Goal: Information Seeking & Learning: Learn about a topic

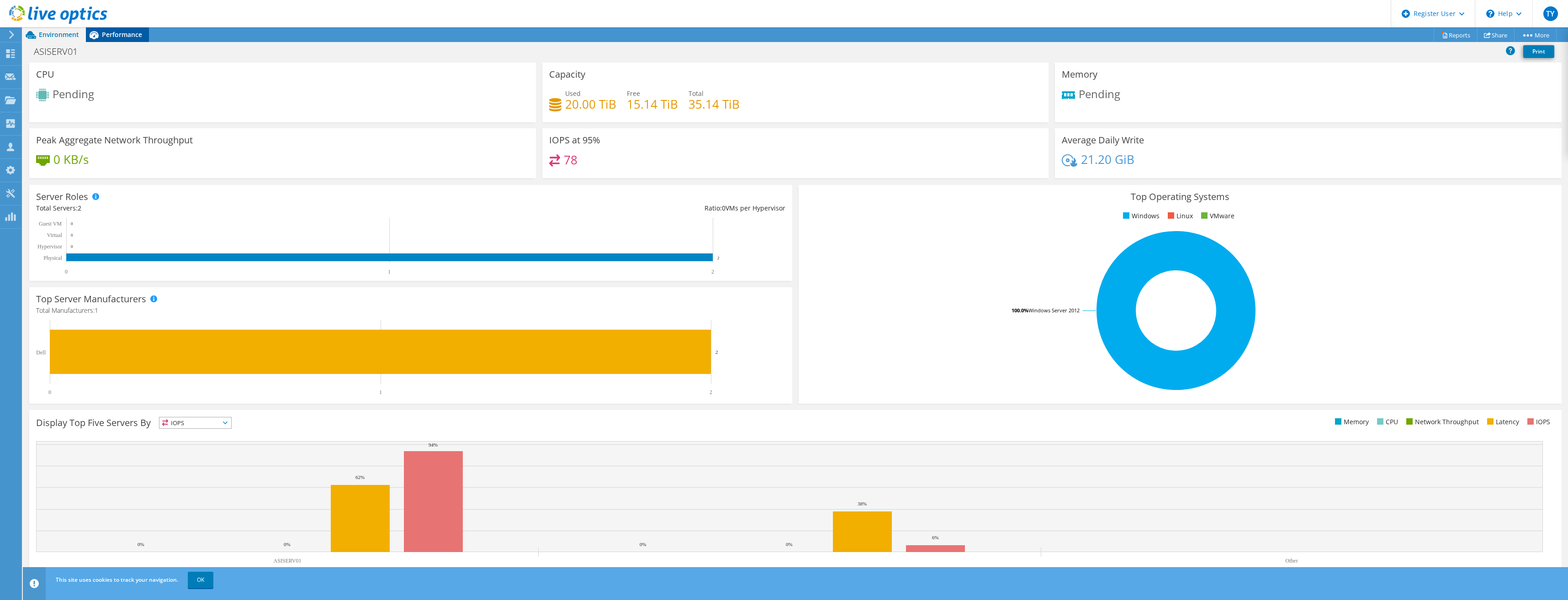
click at [98, 36] on icon at bounding box center [94, 35] width 9 height 9
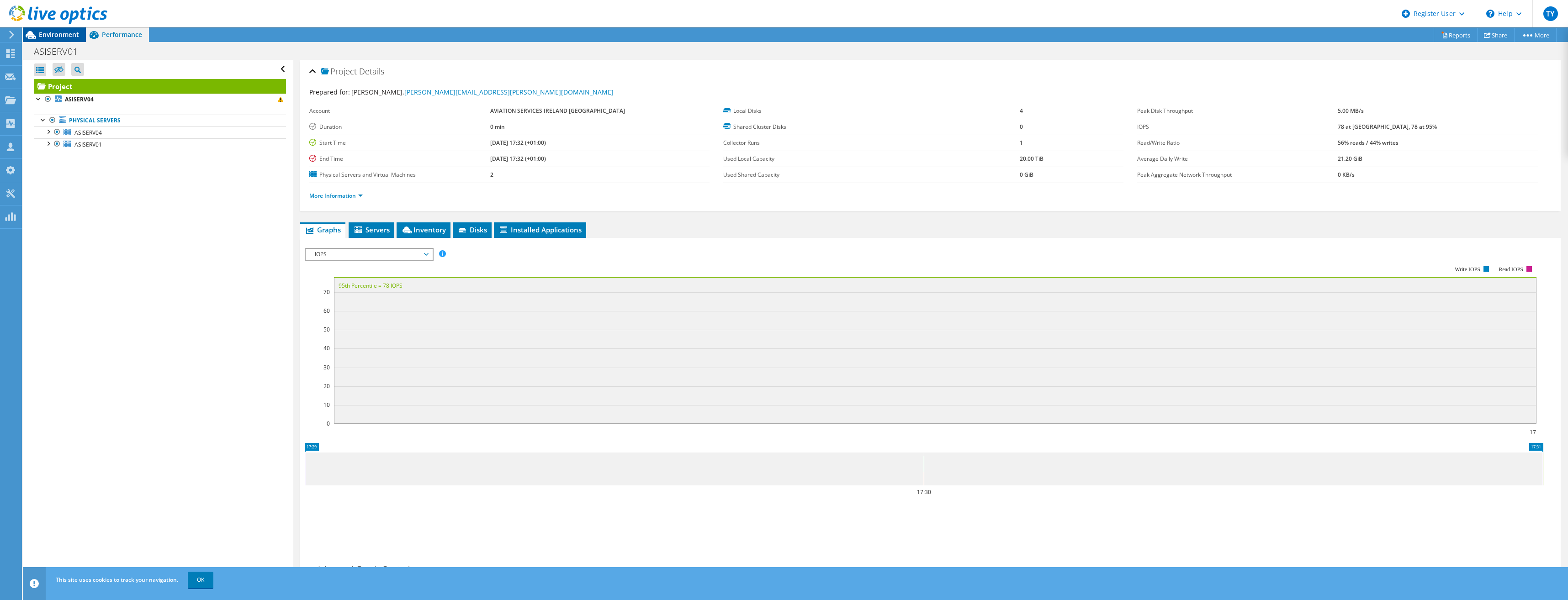
click at [60, 38] on span "Environment" at bounding box center [59, 35] width 40 height 9
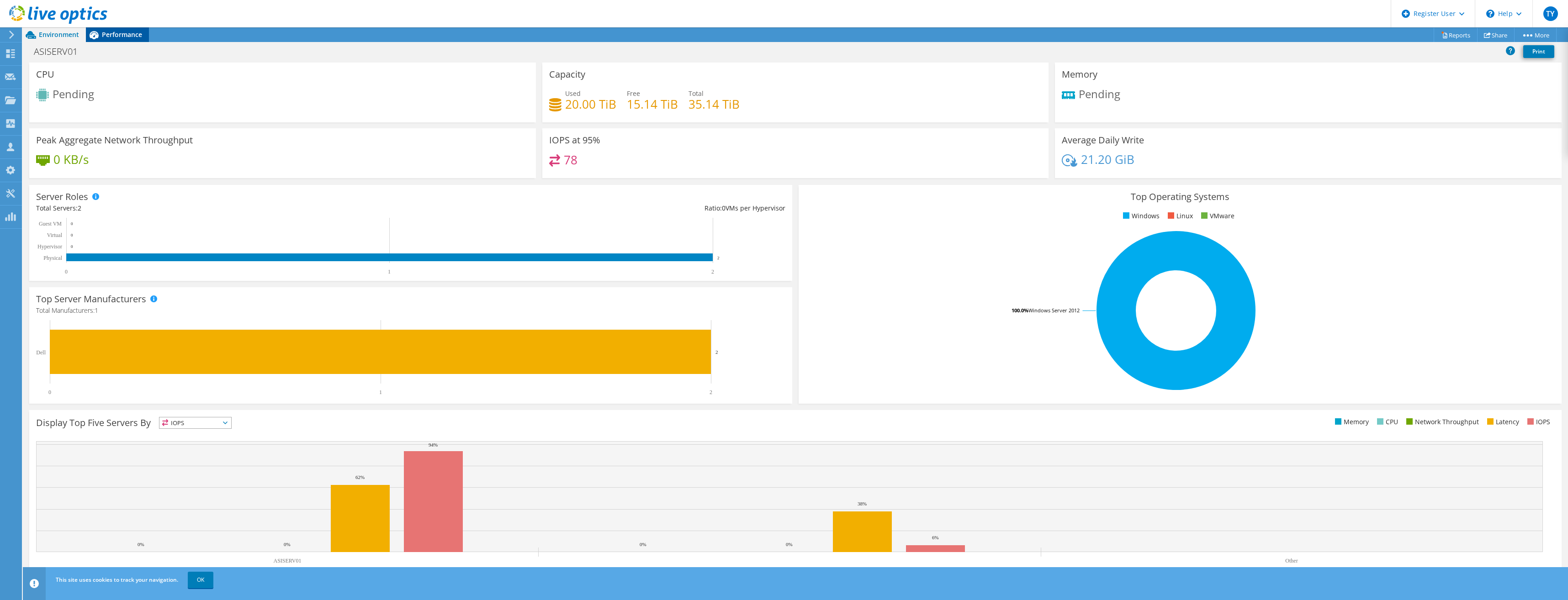
click at [105, 34] on span "Performance" at bounding box center [122, 35] width 40 height 9
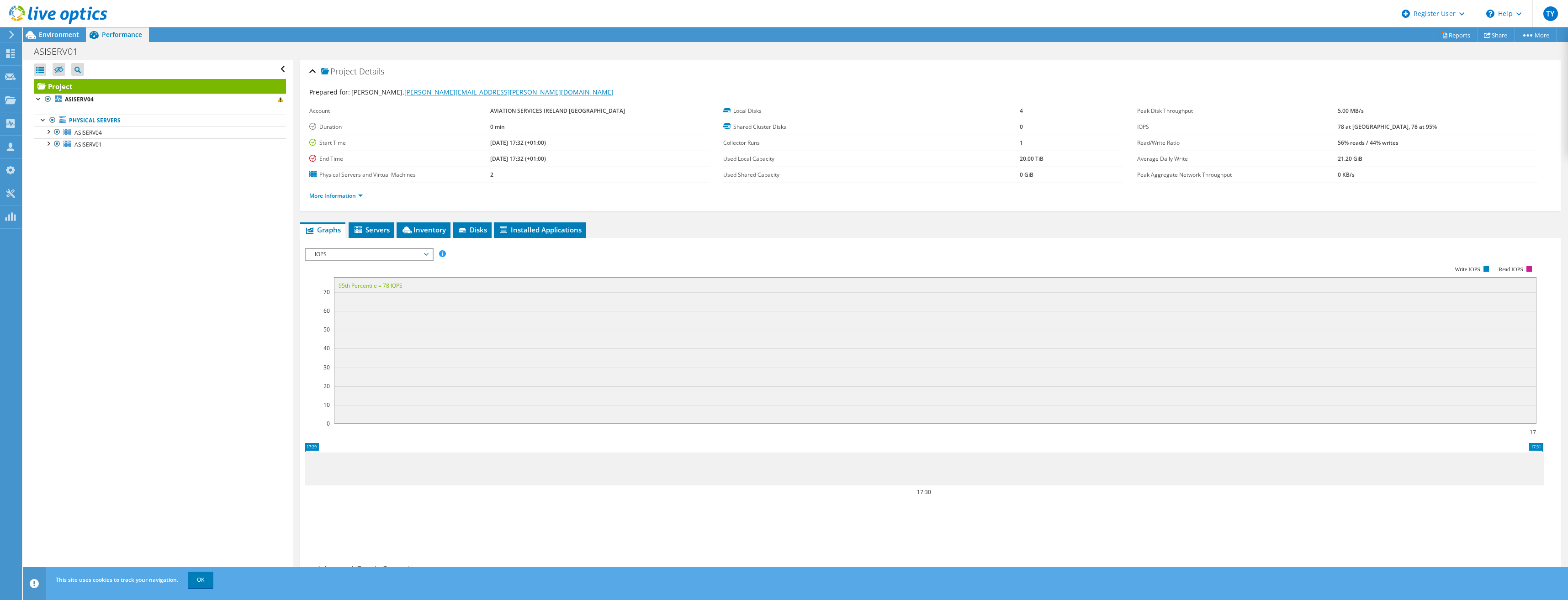
click at [438, 94] on link "[PERSON_NAME][EMAIL_ADDRESS][PERSON_NAME][DOMAIN_NAME]" at bounding box center [509, 92] width 209 height 9
drag, startPoint x: 502, startPoint y: 97, endPoint x: 421, endPoint y: 96, distance: 81.0
click at [421, 96] on div "Prepared for: Stephen Brady, stephen.brady@asi-revenue.com" at bounding box center [930, 92] width 1242 height 10
drag, startPoint x: 421, startPoint y: 96, endPoint x: 518, endPoint y: 85, distance: 97.6
click at [518, 85] on div "Prepared for: Stephen Brady, stephen.brady@asi-revenue.com Account AVIATION SER…" at bounding box center [930, 145] width 1242 height 127
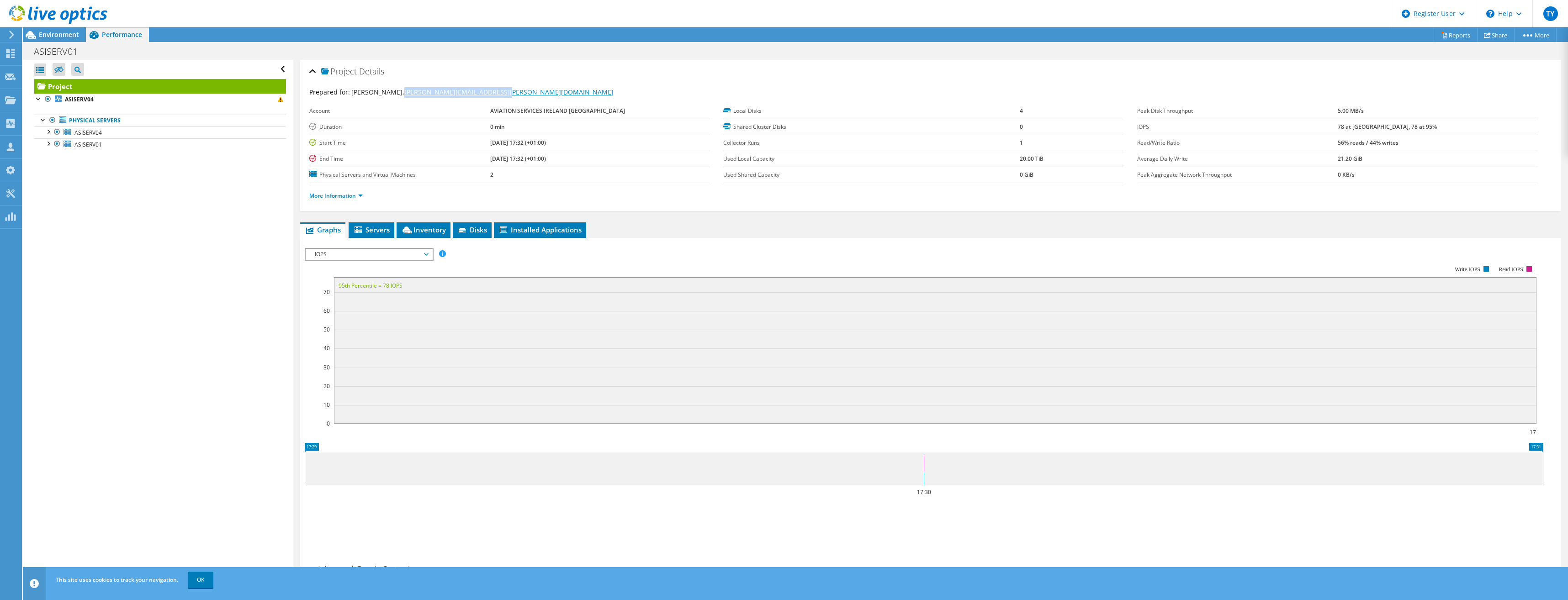
drag, startPoint x: 495, startPoint y: 92, endPoint x: 399, endPoint y: 89, distance: 96.0
click at [399, 89] on div "Prepared for: Stephen Brady, stephen.brady@asi-revenue.com" at bounding box center [930, 92] width 1242 height 10
copy link "[PERSON_NAME][EMAIL_ADDRESS][PERSON_NAME][DOMAIN_NAME]"
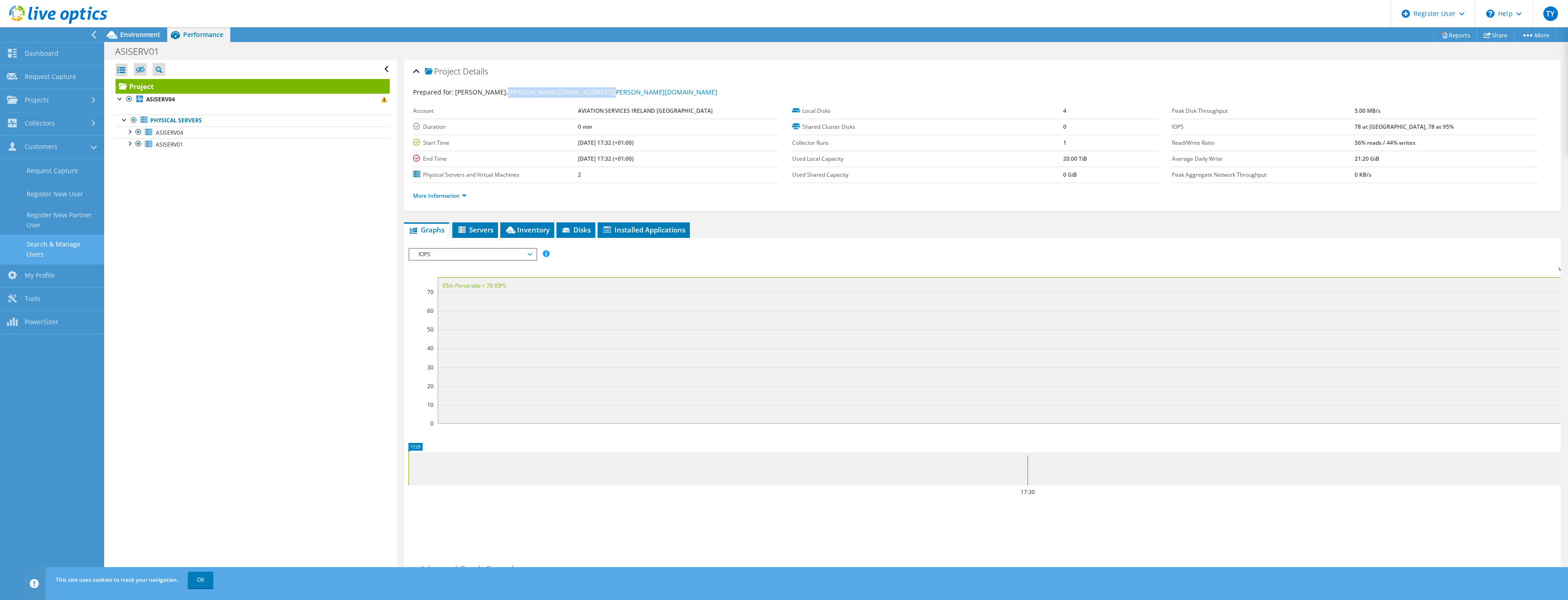
click at [43, 244] on link "Search & Manage Users" at bounding box center [52, 249] width 104 height 29
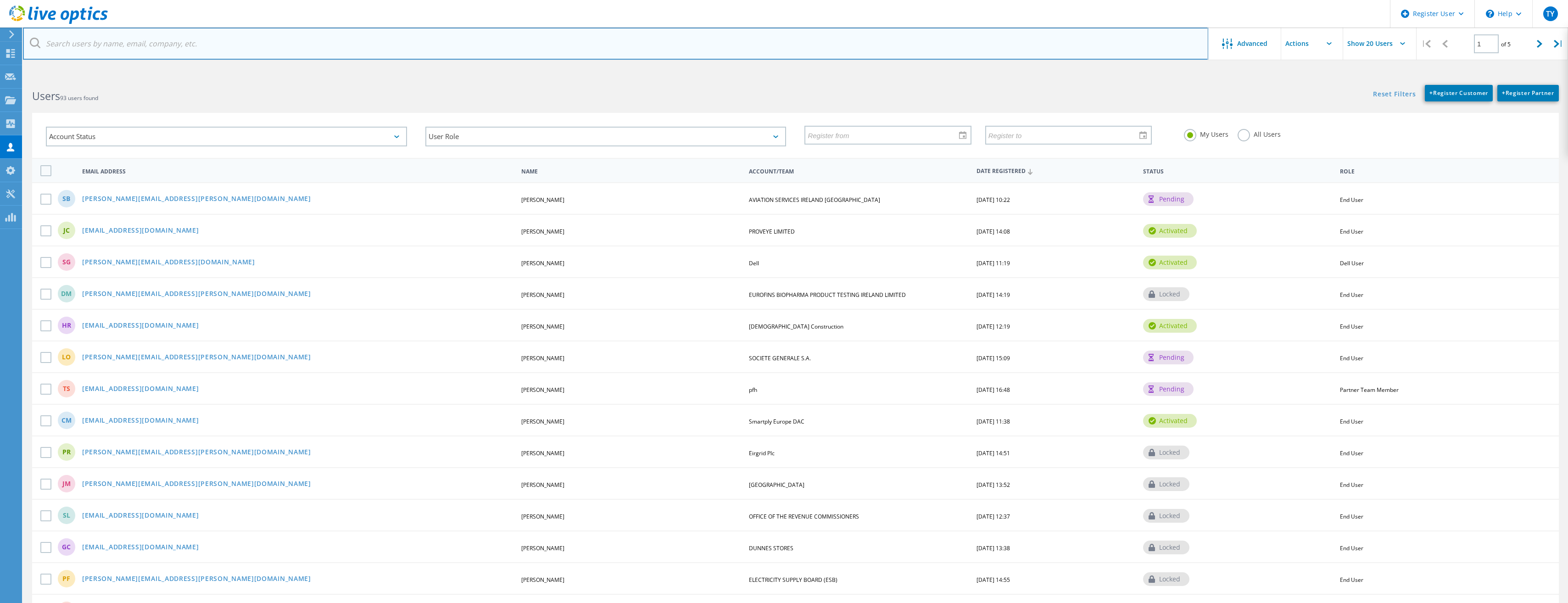
click at [404, 43] on input "text" at bounding box center [616, 43] width 1185 height 32
paste input "[PERSON_NAME][EMAIL_ADDRESS][PERSON_NAME][DOMAIN_NAME]"
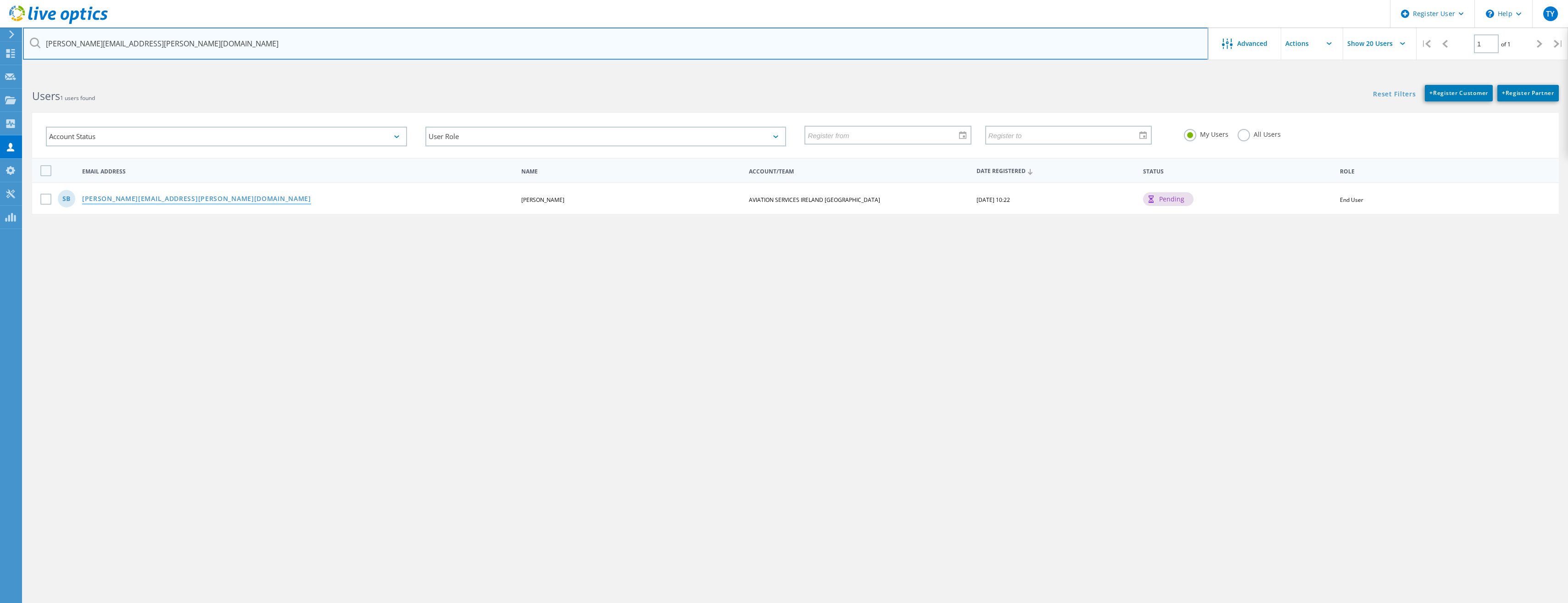
type input "[PERSON_NAME][EMAIL_ADDRESS][PERSON_NAME][DOMAIN_NAME]"
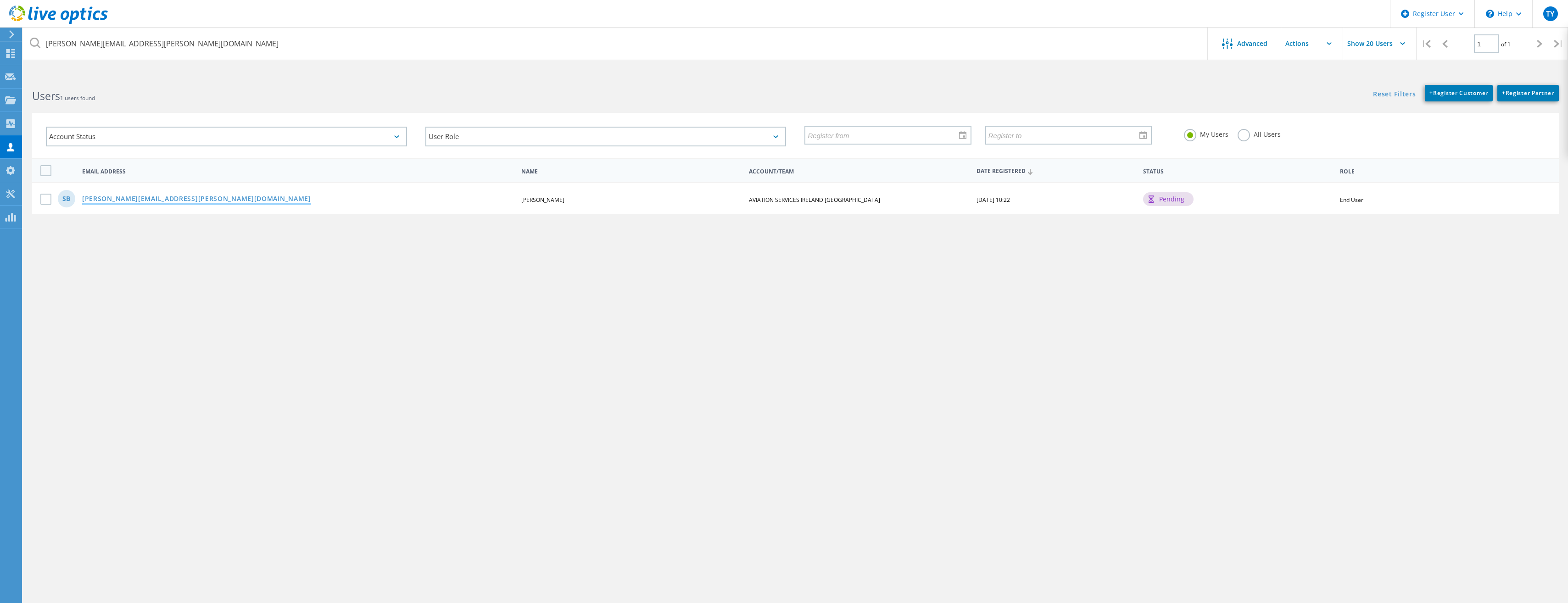
click at [168, 201] on link "[PERSON_NAME][EMAIL_ADDRESS][PERSON_NAME][DOMAIN_NAME]" at bounding box center [196, 199] width 229 height 8
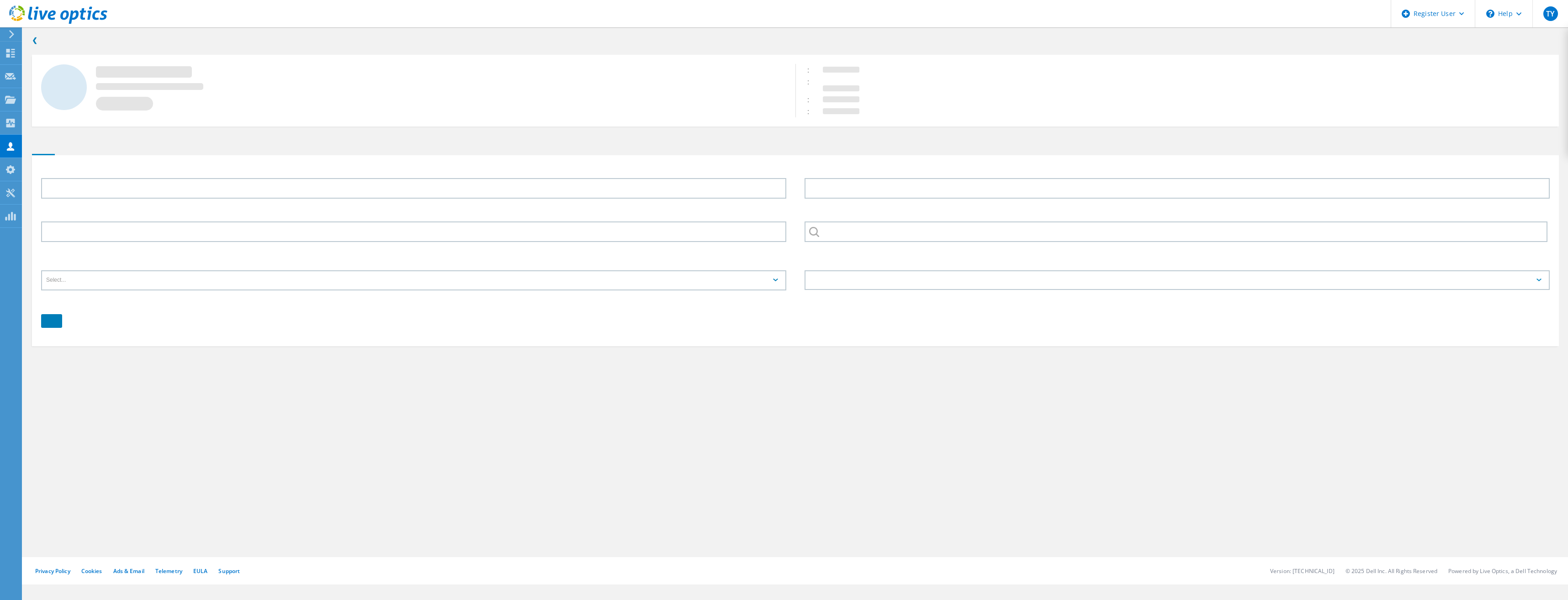
type input "Stephen"
type input "Brady"
type input "353-1-8447236"
type input "AVIATION SERVICES IRELAND [GEOGRAPHIC_DATA]"
type input "English"
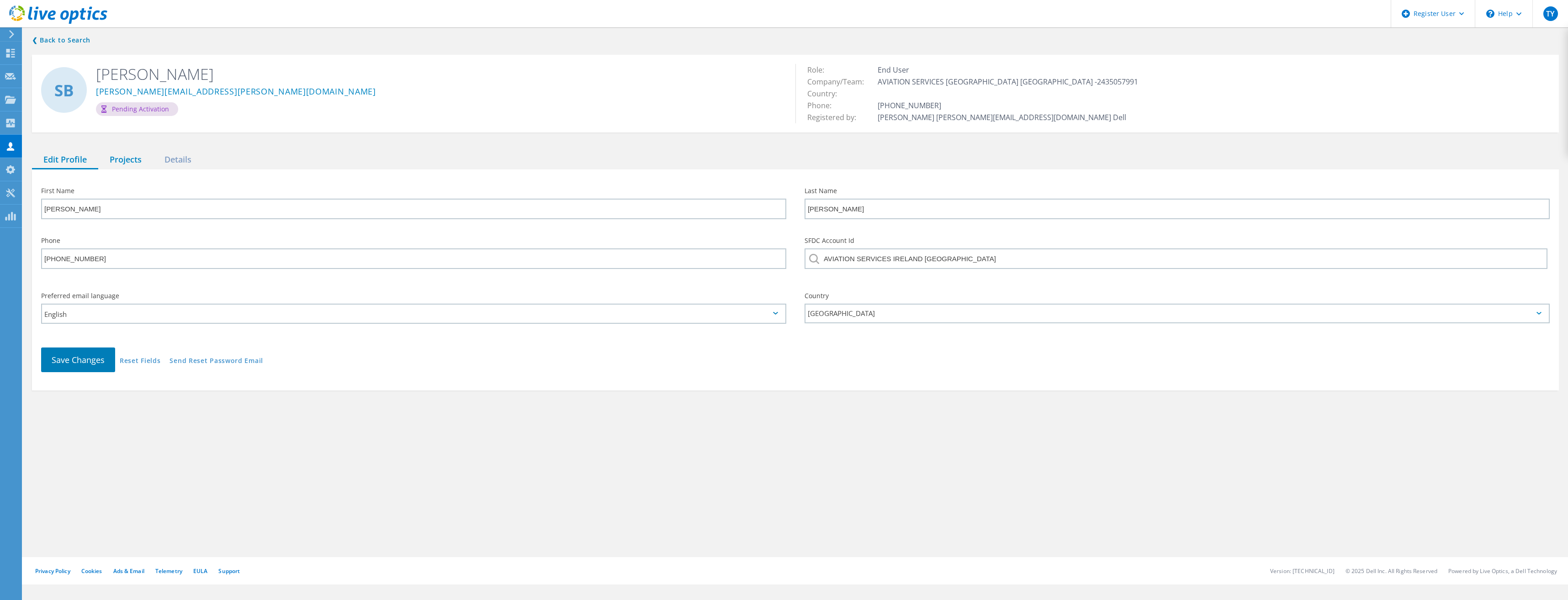
click at [138, 153] on div "Projects" at bounding box center [125, 160] width 55 height 19
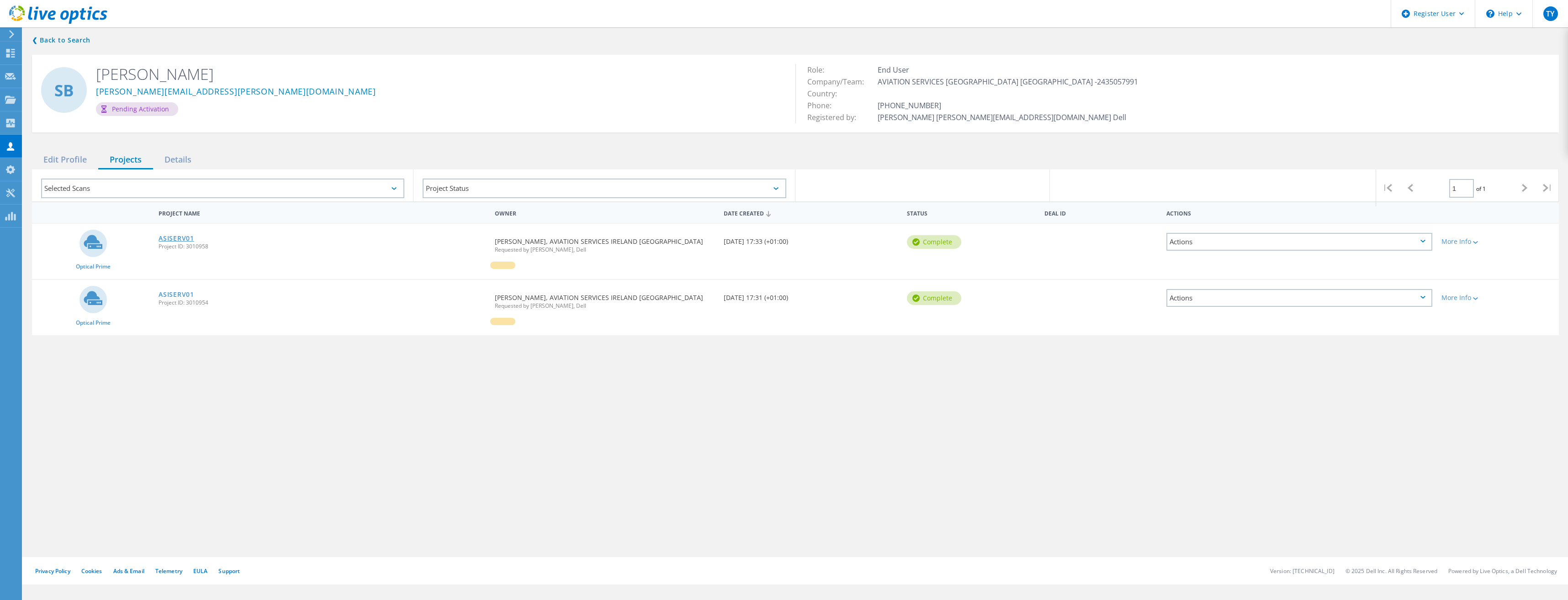
click at [172, 239] on link "ASISERV01" at bounding box center [176, 239] width 35 height 7
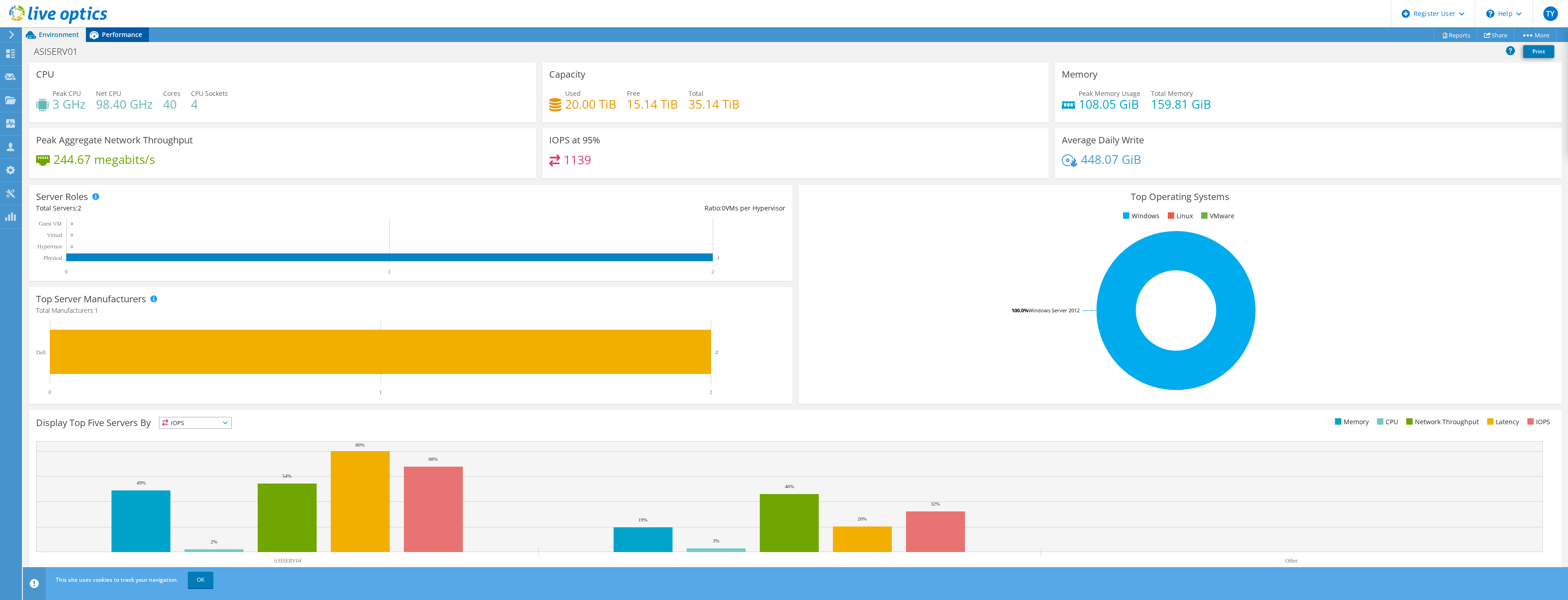
click at [118, 36] on span "Performance" at bounding box center [122, 35] width 40 height 9
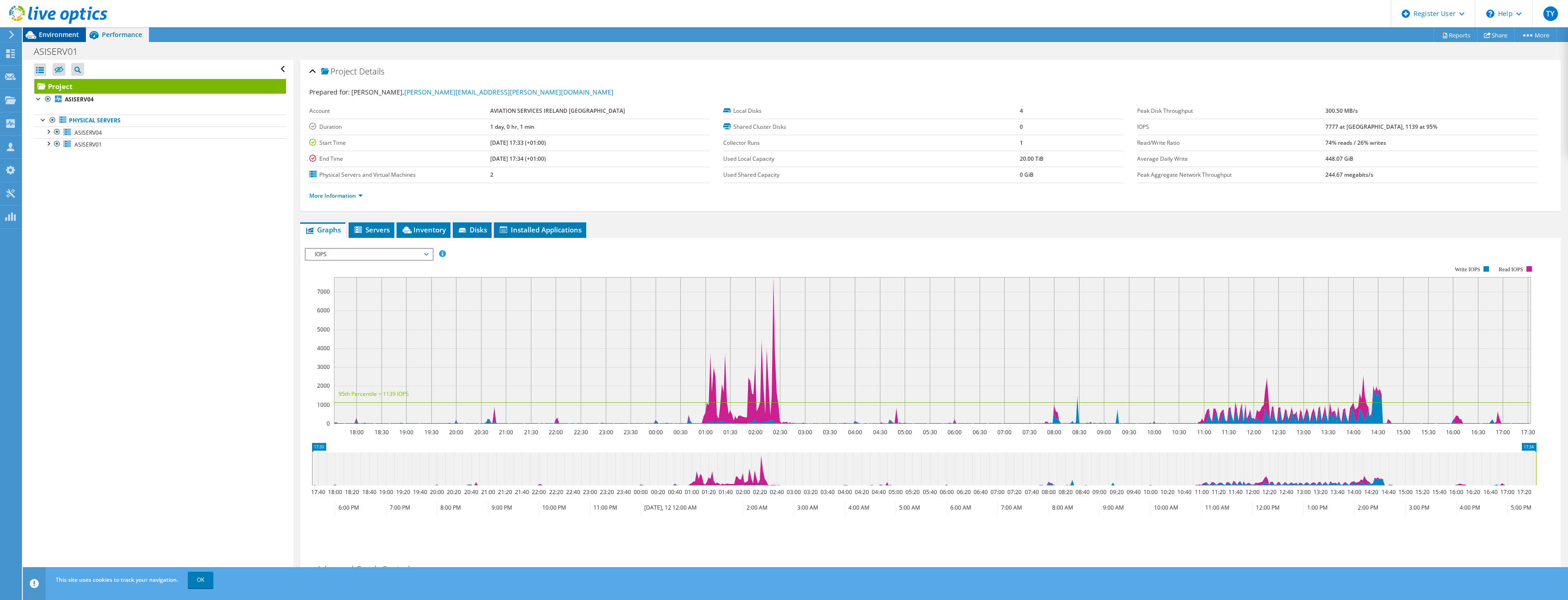
click at [64, 33] on span "Environment" at bounding box center [59, 35] width 40 height 9
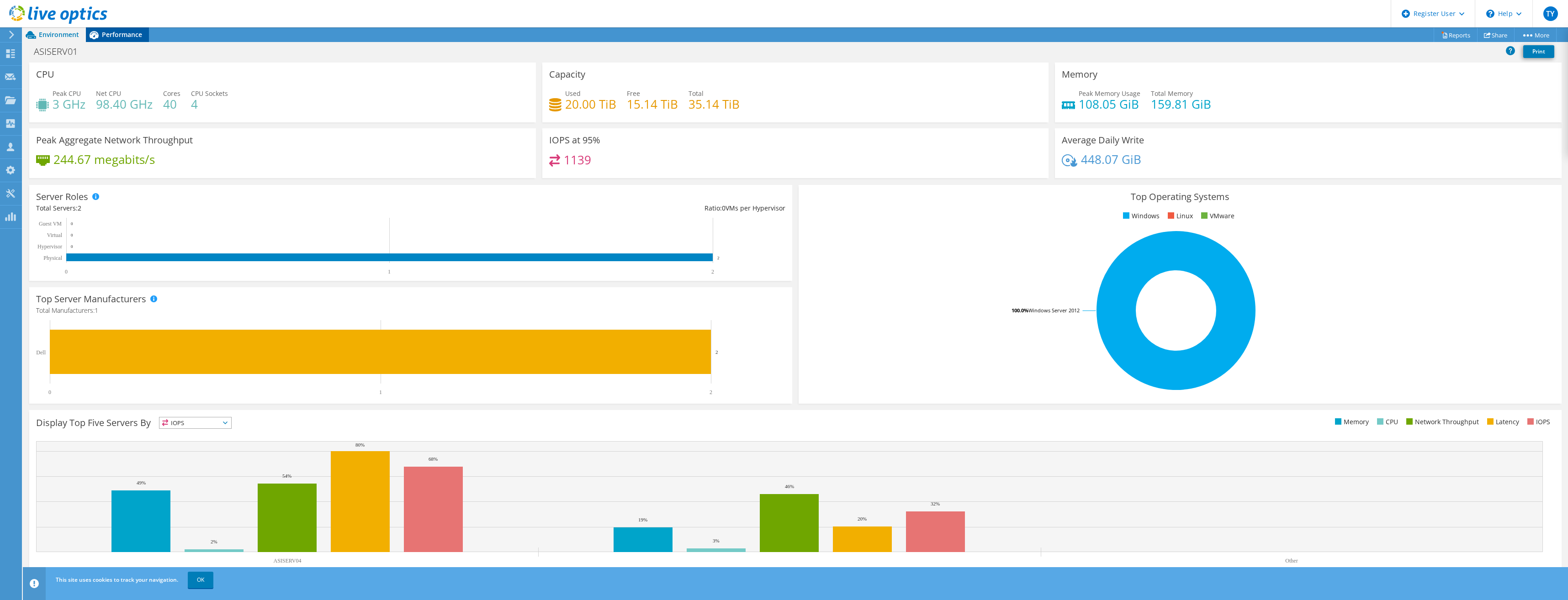
click at [99, 41] on icon at bounding box center [94, 35] width 16 height 16
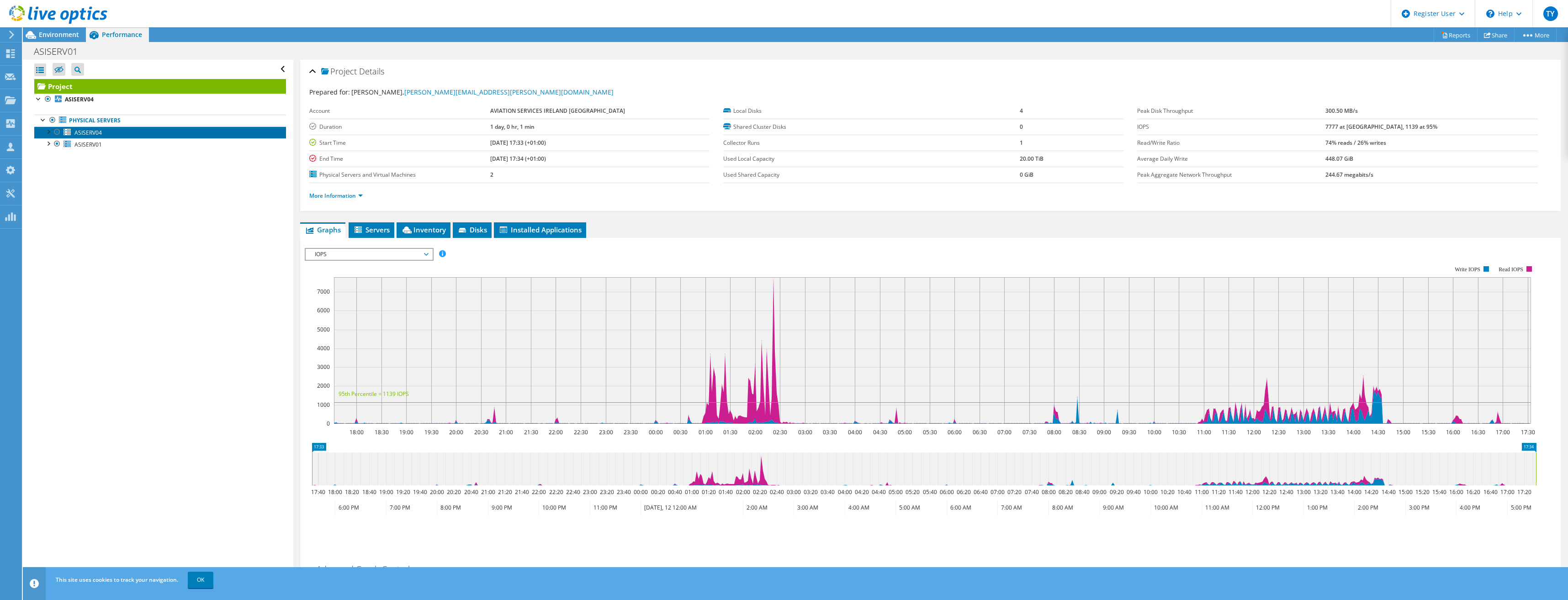
click at [95, 134] on span "ASISERV04" at bounding box center [88, 133] width 27 height 8
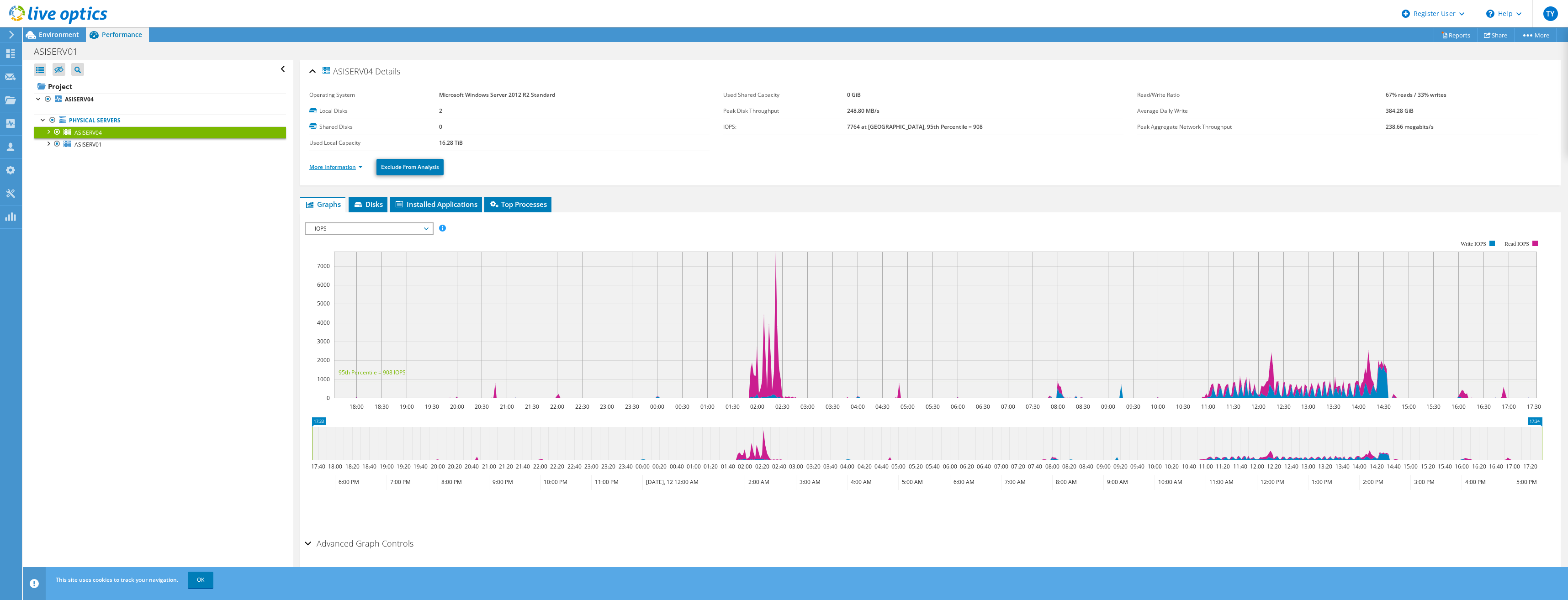
click at [346, 167] on link "More Information" at bounding box center [336, 167] width 54 height 8
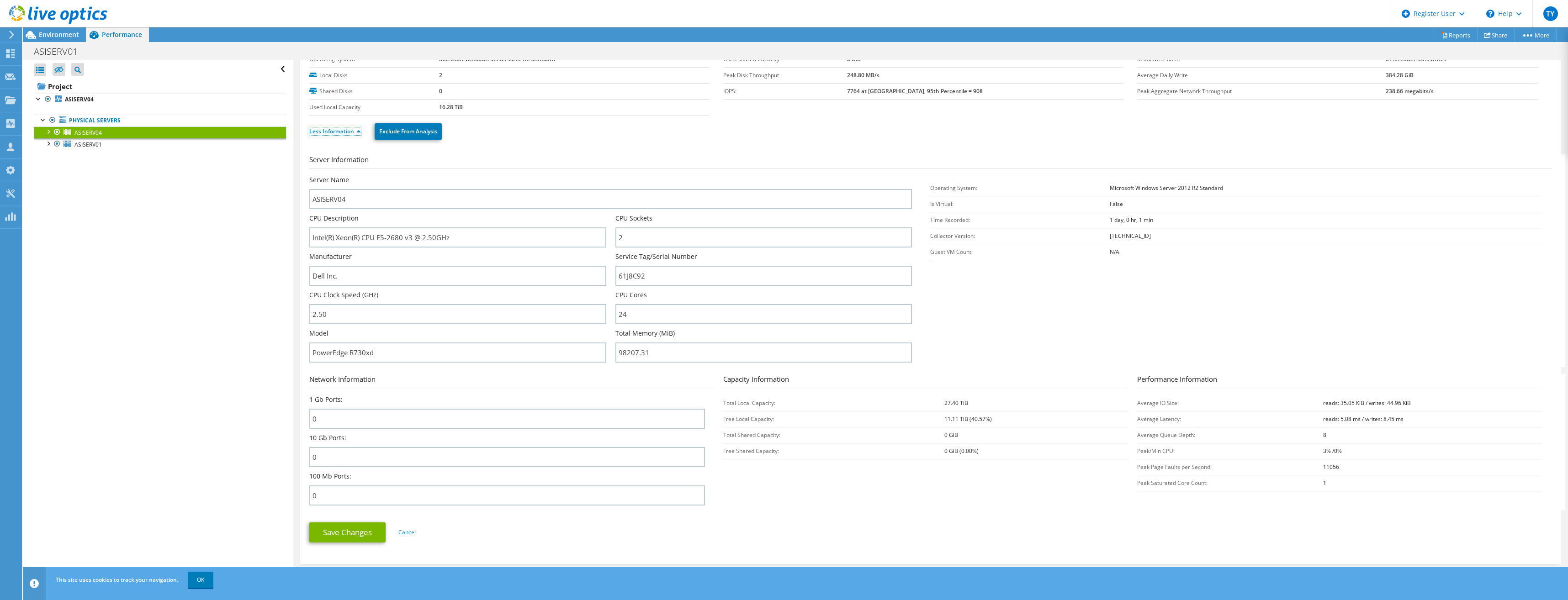
scroll to position [36, 0]
click at [208, 146] on link "ASISERV01" at bounding box center [160, 144] width 252 height 12
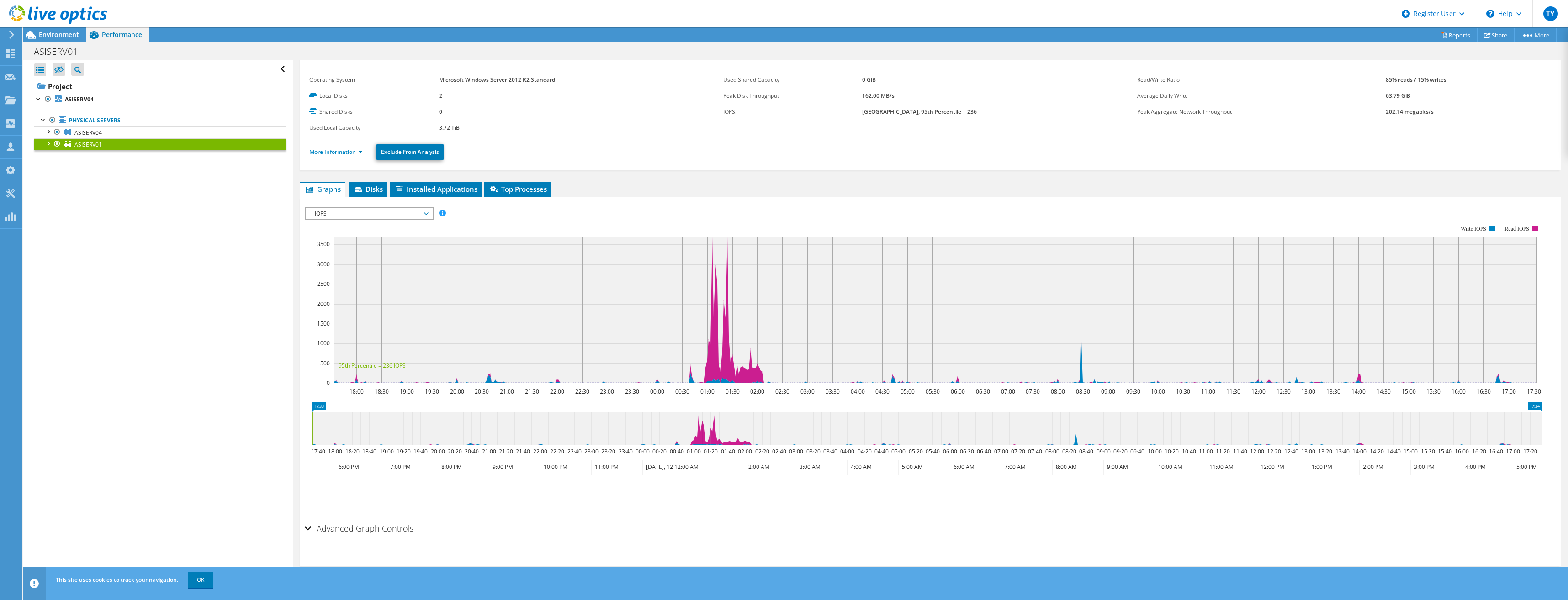
scroll to position [0, 0]
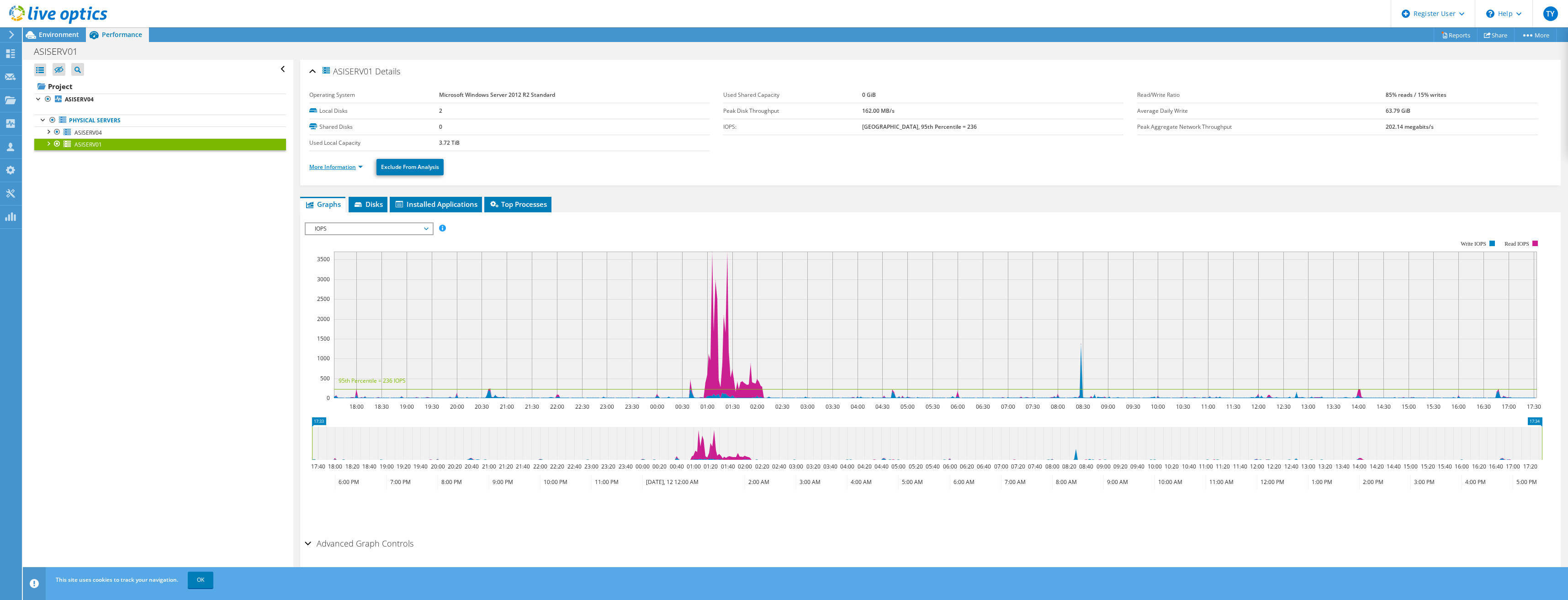
click at [338, 167] on link "More Information" at bounding box center [336, 167] width 54 height 8
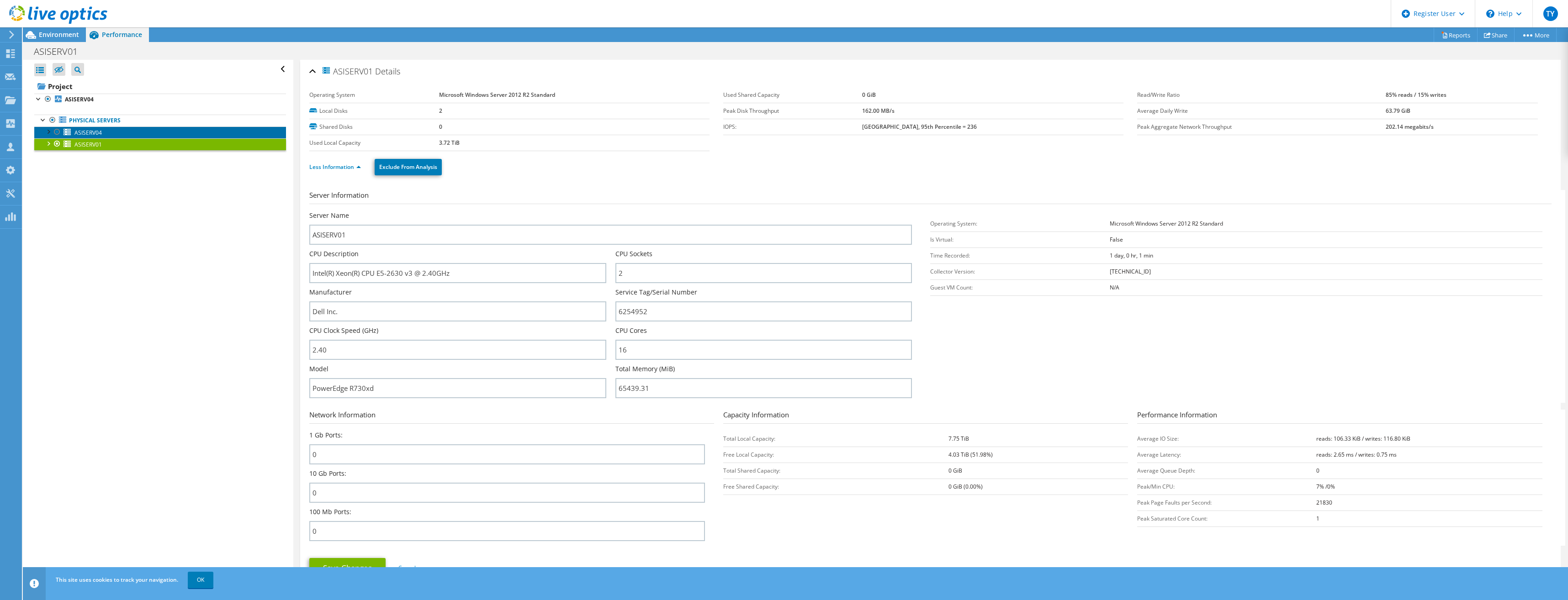
click at [89, 133] on span "ASISERV04" at bounding box center [88, 133] width 27 height 8
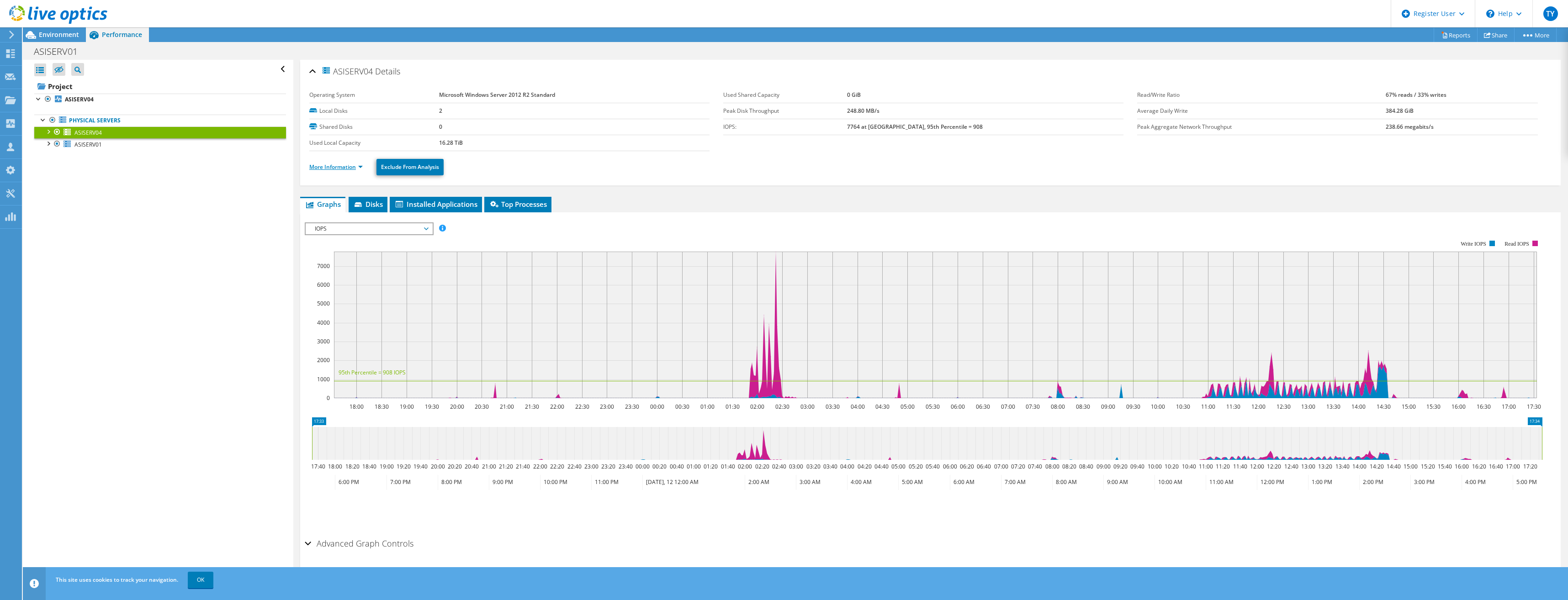
click at [347, 167] on link "More Information" at bounding box center [336, 167] width 54 height 8
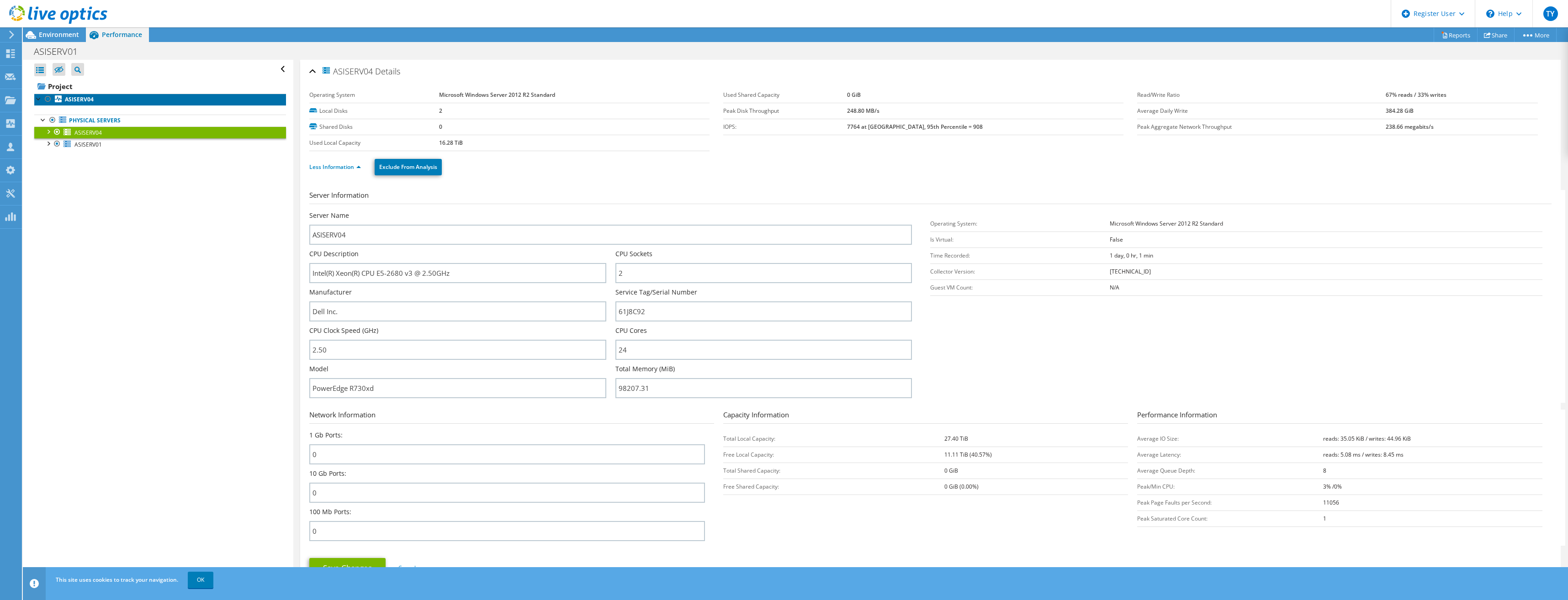
click at [89, 103] on b "ASISERV04" at bounding box center [79, 99] width 29 height 8
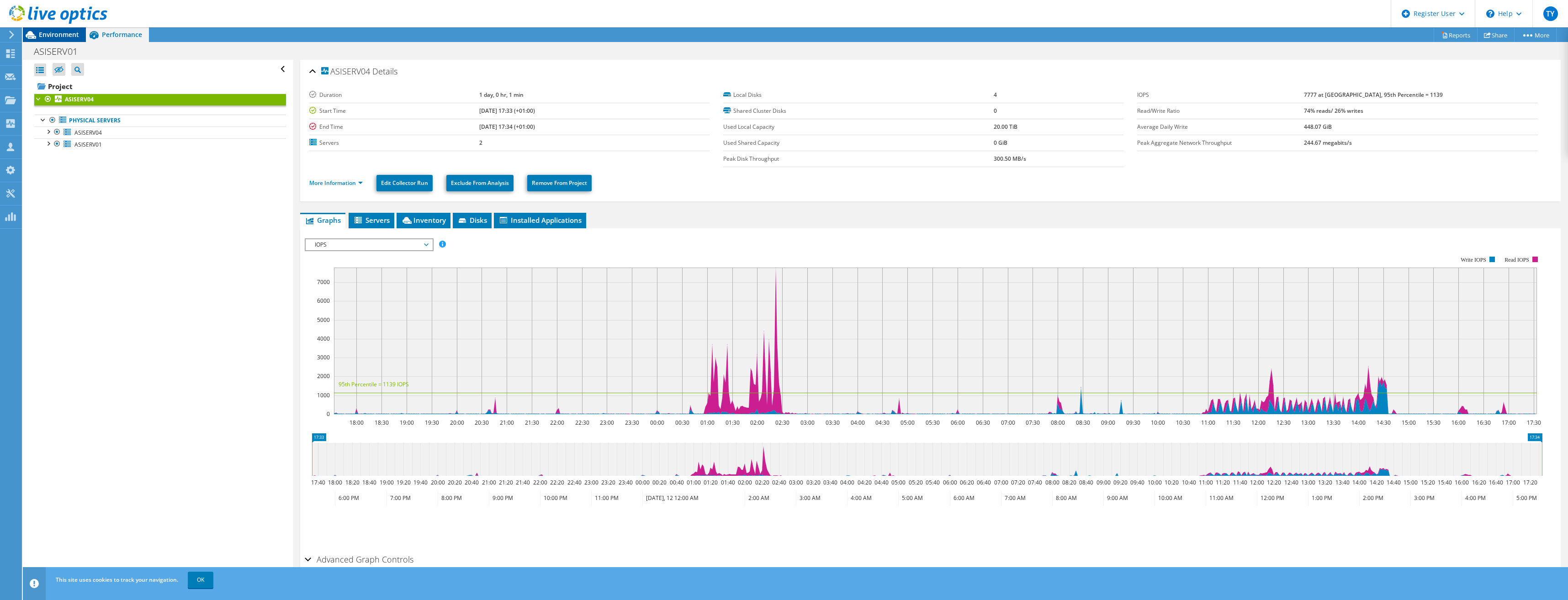
click at [61, 35] on span "Environment" at bounding box center [59, 35] width 40 height 9
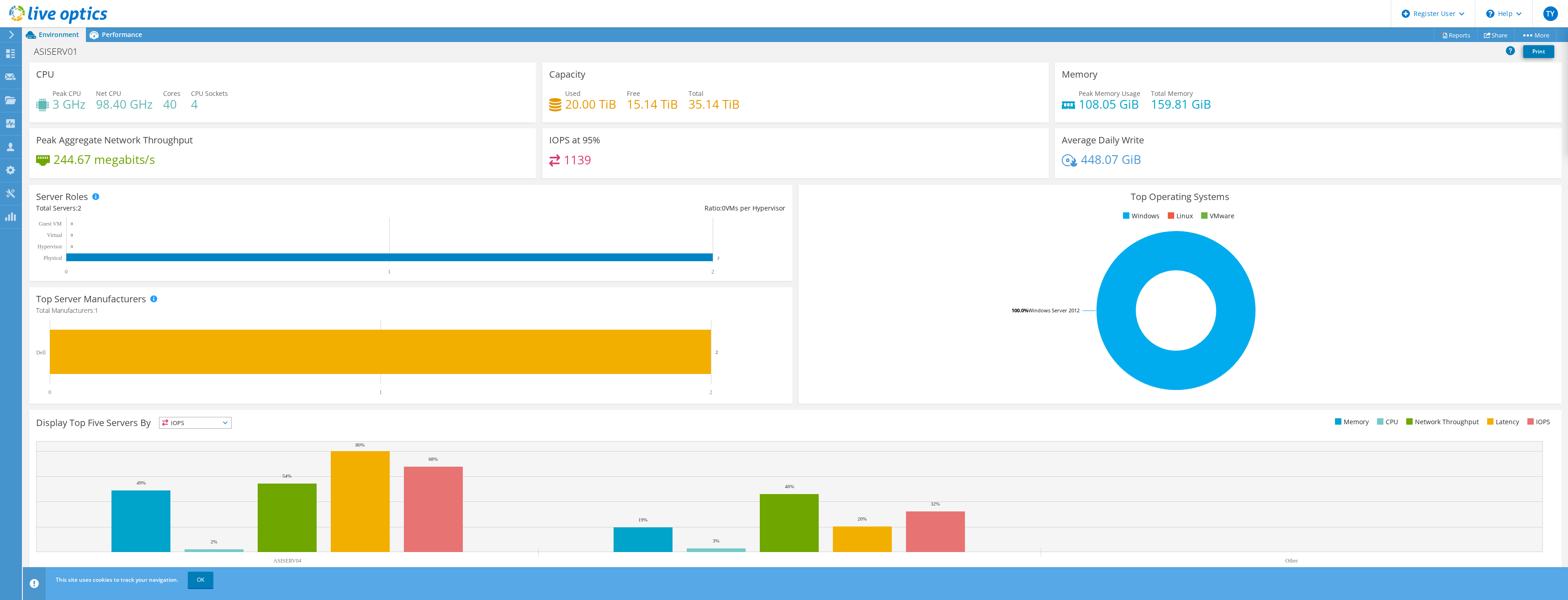
click at [132, 44] on div "ASISERV01 Print" at bounding box center [796, 52] width 1545 height 17
click at [124, 34] on span "Performance" at bounding box center [122, 35] width 40 height 9
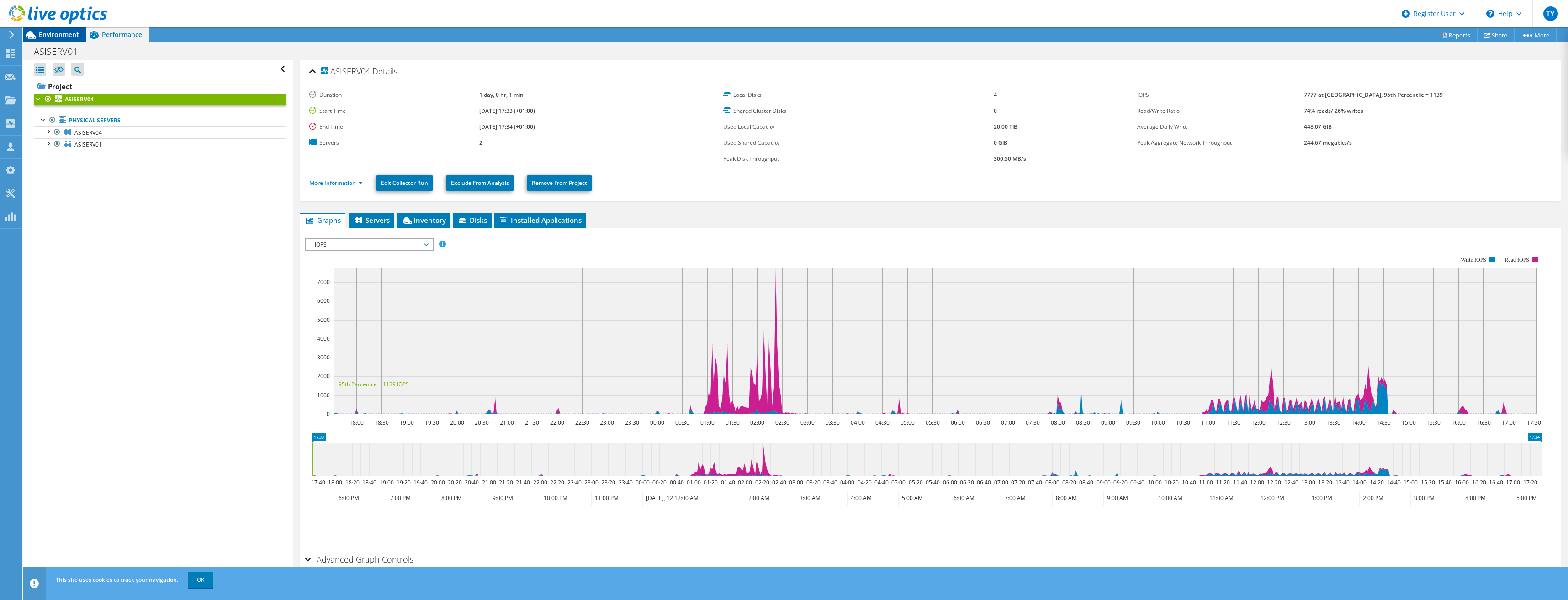
click at [58, 37] on span "Environment" at bounding box center [59, 35] width 40 height 9
